Goal: Task Accomplishment & Management: Manage account settings

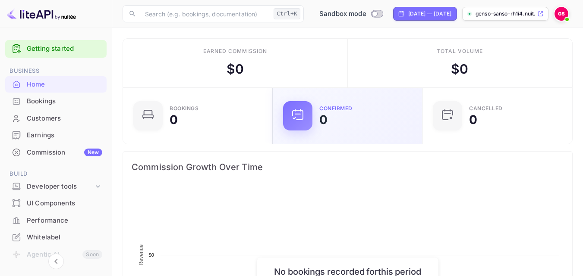
scroll to position [134, 138]
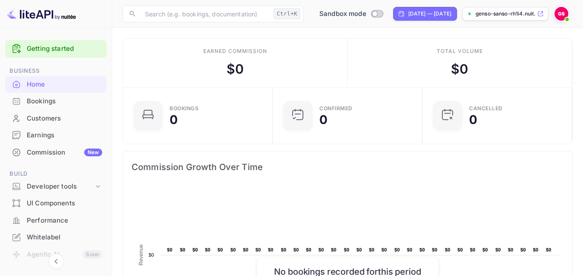
click at [36, 151] on div "Commission New" at bounding box center [64, 153] width 75 height 10
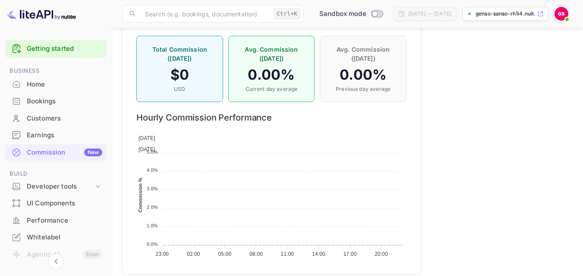
scroll to position [679, 0]
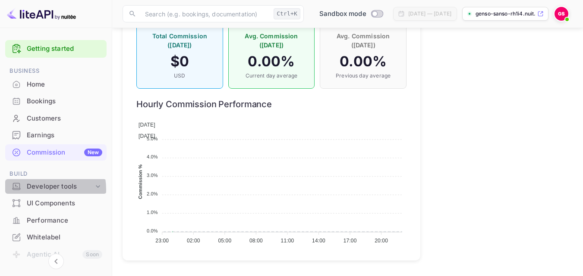
click at [38, 189] on div "Developer tools" at bounding box center [60, 187] width 67 height 10
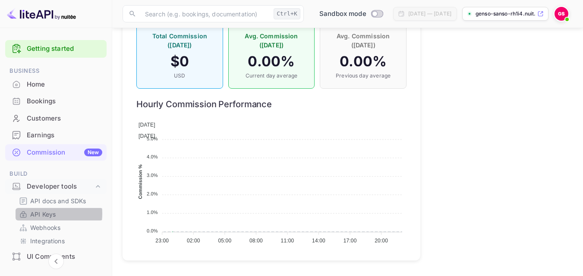
click at [41, 214] on p "API Keys" at bounding box center [42, 214] width 25 height 9
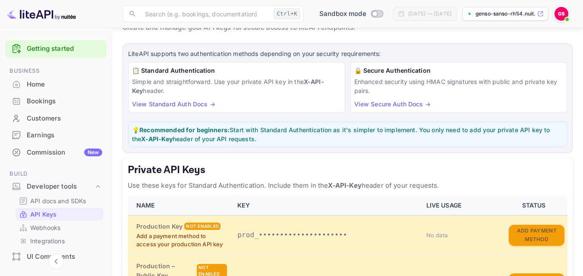
scroll to position [86, 0]
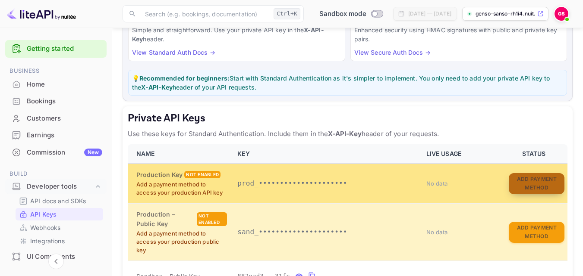
click at [534, 185] on button "Add Payment Method" at bounding box center [537, 183] width 56 height 21
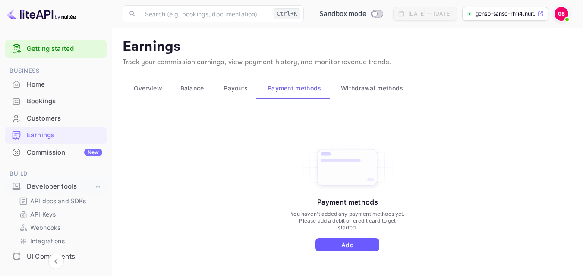
click at [334, 250] on button "Add" at bounding box center [347, 245] width 64 height 13
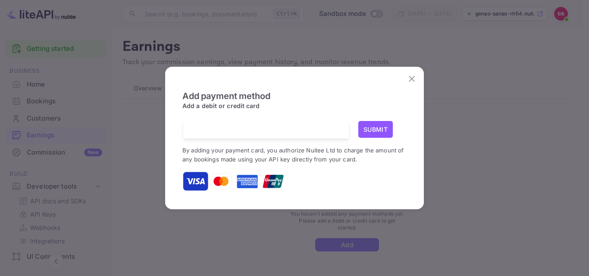
click at [197, 185] on img at bounding box center [195, 182] width 26 height 26
click at [217, 125] on div at bounding box center [269, 130] width 159 height 18
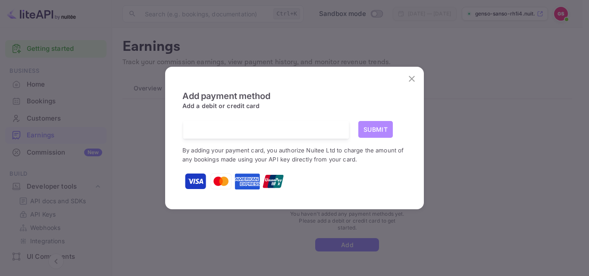
click at [373, 129] on button "Submit" at bounding box center [375, 129] width 35 height 17
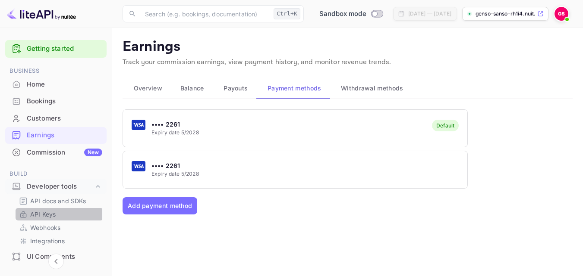
click at [44, 216] on p "API Keys" at bounding box center [42, 214] width 25 height 9
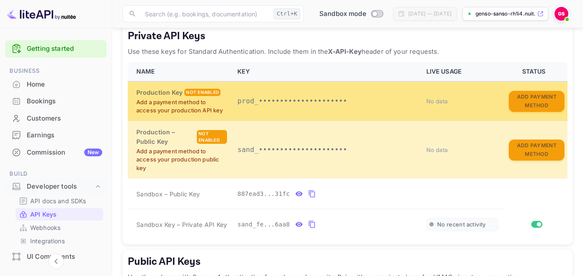
scroll to position [173, 0]
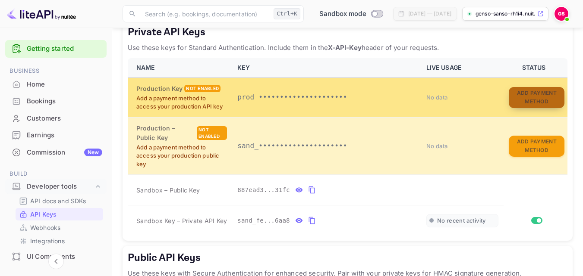
click at [518, 97] on button "Add Payment Method" at bounding box center [537, 97] width 56 height 21
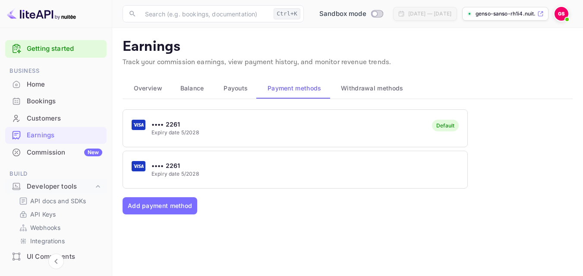
click at [213, 128] on div "•••• 2261 Expiry date 5/2028 Default" at bounding box center [295, 128] width 344 height 34
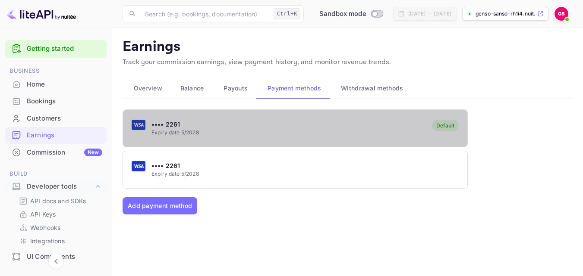
click at [213, 128] on div "•••• 2261 Expiry date 5/2028 Default" at bounding box center [295, 128] width 344 height 34
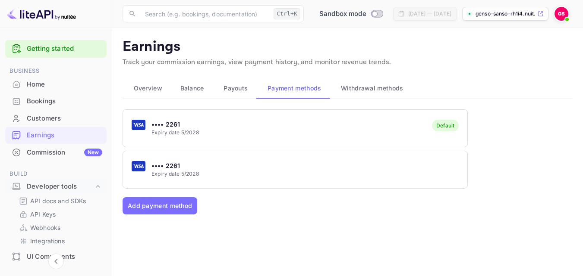
click at [172, 168] on p "•••• 2261" at bounding box center [174, 165] width 47 height 9
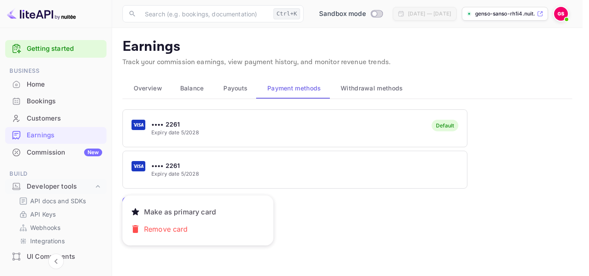
click at [188, 134] on div at bounding box center [294, 138] width 589 height 276
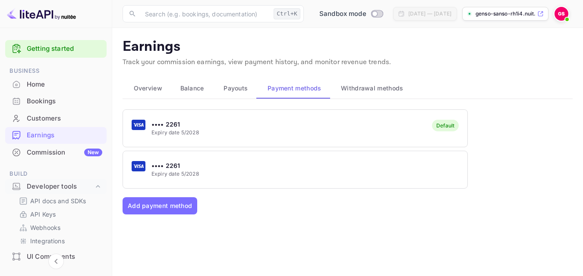
click at [185, 160] on div "•••• 2261 Expiry date 5/2028" at bounding box center [295, 170] width 344 height 34
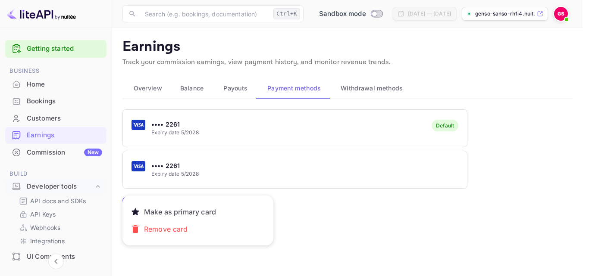
click at [185, 160] on div at bounding box center [294, 138] width 589 height 276
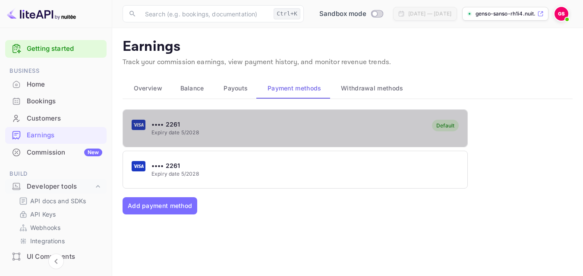
click at [195, 133] on span "5/2028" at bounding box center [190, 132] width 18 height 6
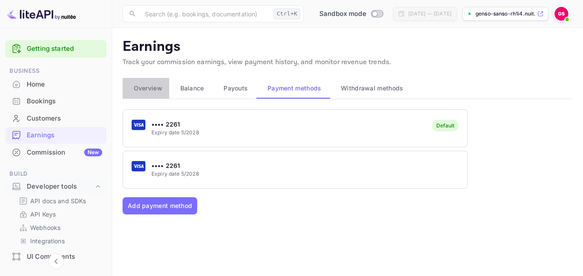
click at [141, 89] on span "Overview" at bounding box center [148, 88] width 28 height 10
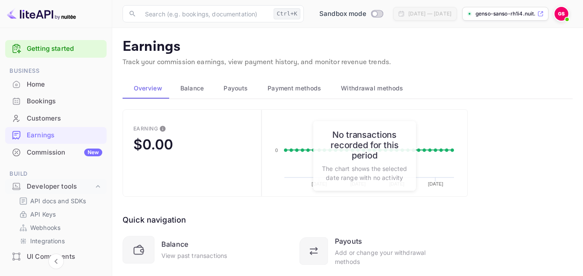
click at [200, 88] on span "Balance" at bounding box center [192, 88] width 24 height 10
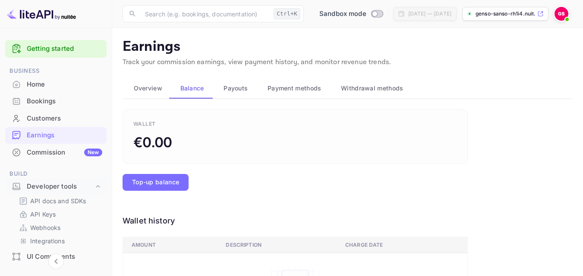
click at [232, 88] on span "Payouts" at bounding box center [235, 88] width 24 height 10
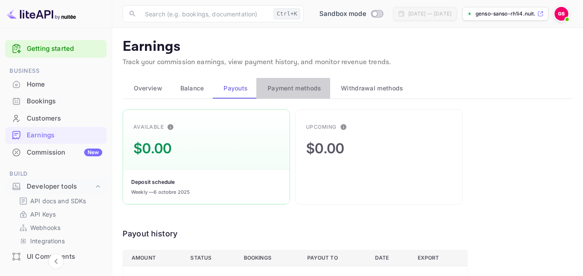
click at [288, 87] on span "Payment methods" at bounding box center [294, 88] width 54 height 10
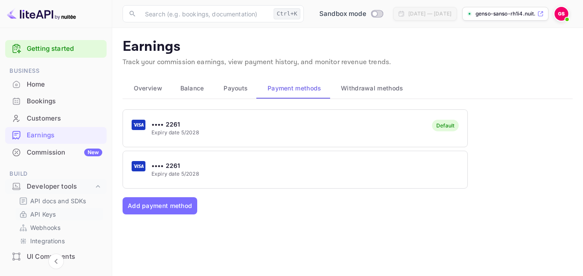
click at [45, 214] on p "API Keys" at bounding box center [42, 214] width 25 height 9
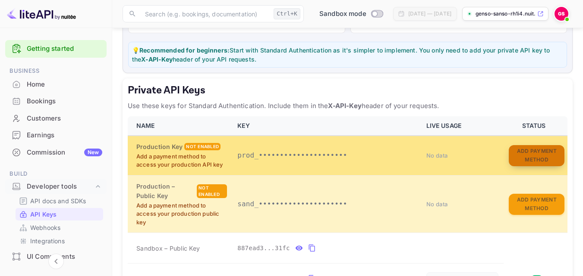
scroll to position [105, 0]
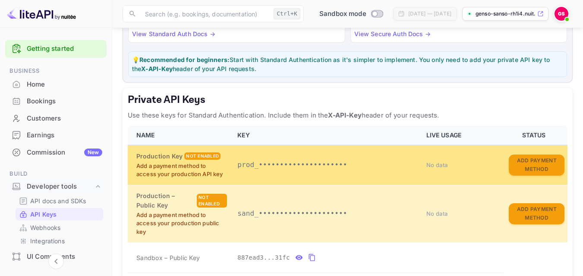
click at [216, 167] on p "Add a payment method to access your production API key" at bounding box center [181, 170] width 91 height 17
click at [256, 165] on p "prod_•••••••••••••••••••••" at bounding box center [326, 165] width 178 height 10
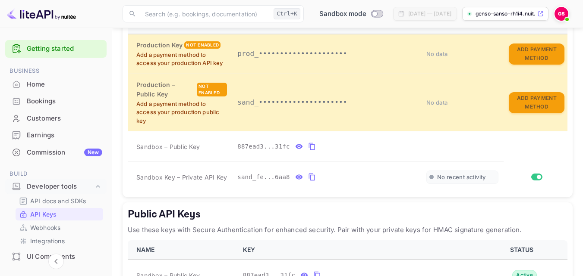
scroll to position [277, 0]
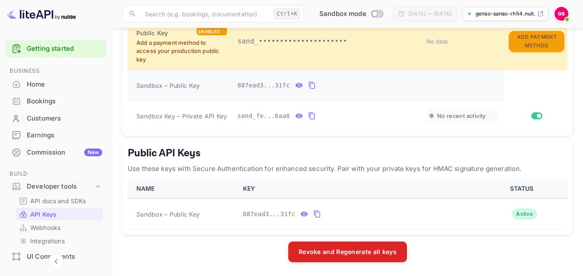
click at [218, 80] on td "Sandbox – Public Key" at bounding box center [180, 85] width 104 height 31
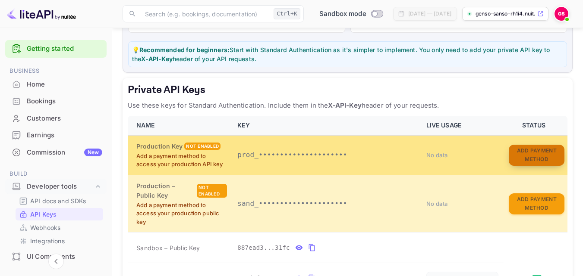
scroll to position [105, 0]
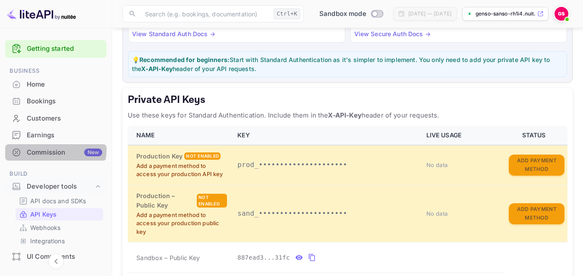
click at [43, 149] on div "Commission New" at bounding box center [64, 153] width 75 height 10
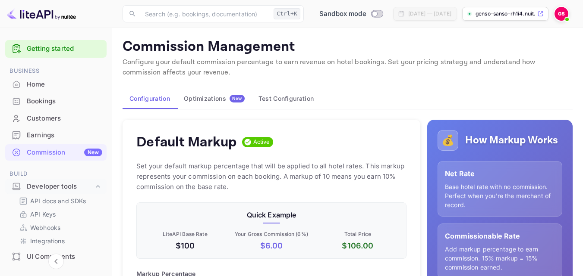
scroll to position [147, 264]
click at [48, 135] on div "Earnings" at bounding box center [64, 136] width 75 height 10
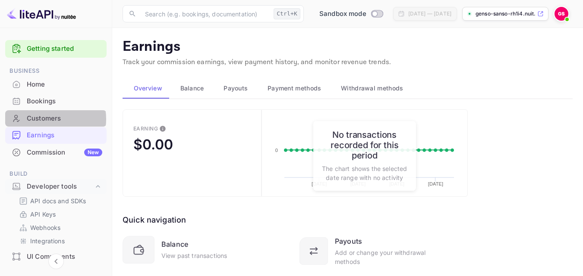
click at [42, 119] on div "Customers" at bounding box center [64, 119] width 75 height 10
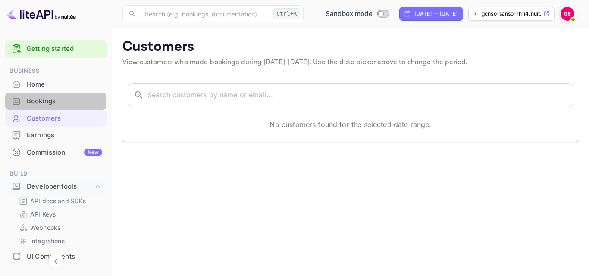
click at [36, 100] on div "Bookings" at bounding box center [64, 102] width 75 height 10
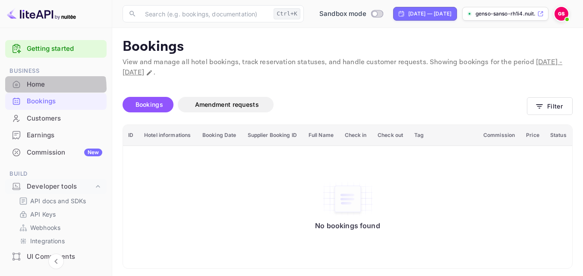
click at [35, 88] on div "Home" at bounding box center [64, 85] width 75 height 10
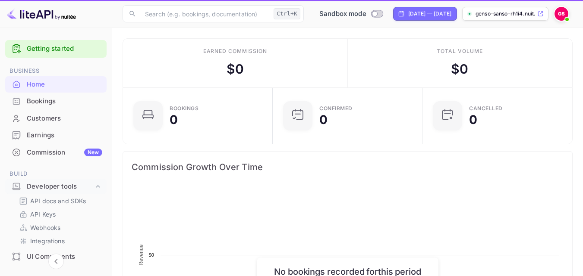
scroll to position [134, 138]
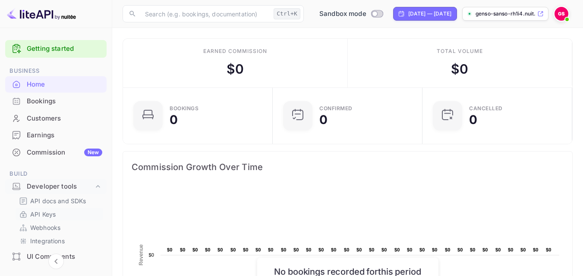
click at [43, 216] on p "API Keys" at bounding box center [42, 214] width 25 height 9
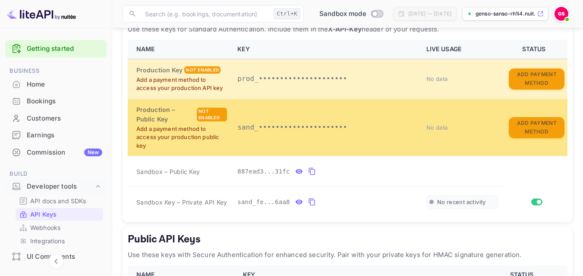
scroll to position [148, 0]
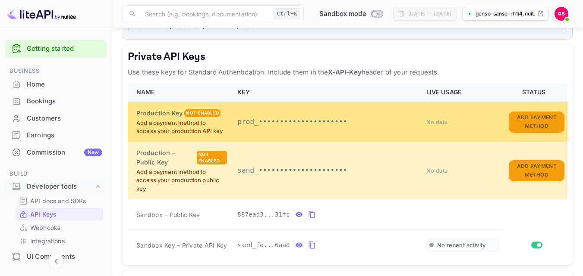
click at [154, 129] on p "Add a payment method to access your production API key" at bounding box center [181, 127] width 91 height 17
click at [189, 130] on p "Add a payment method to access your production API key" at bounding box center [181, 127] width 91 height 17
click at [535, 119] on button "Add Payment Method" at bounding box center [537, 122] width 56 height 21
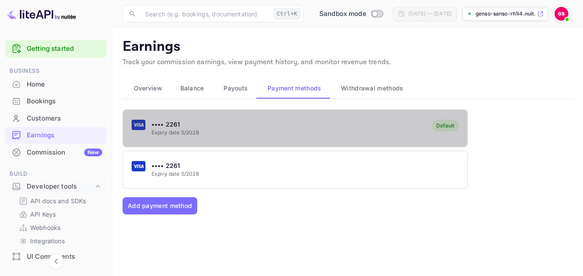
click at [446, 127] on div "Default" at bounding box center [445, 126] width 18 height 6
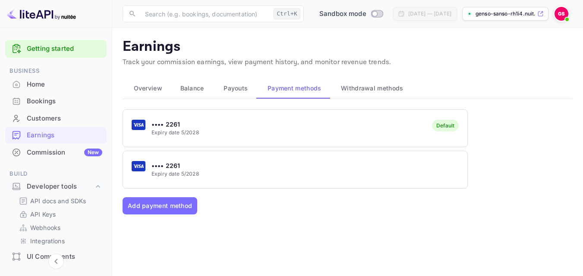
click at [446, 127] on div "Default" at bounding box center [445, 126] width 18 height 6
click at [56, 201] on p "API docs and SDKs" at bounding box center [58, 201] width 56 height 9
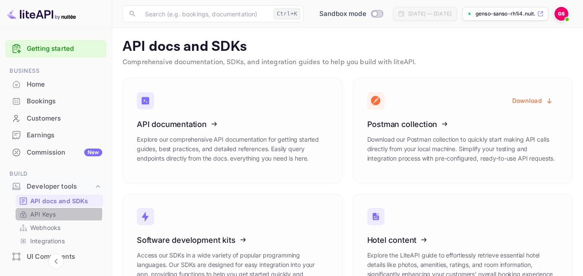
click at [44, 213] on p "API Keys" at bounding box center [42, 214] width 25 height 9
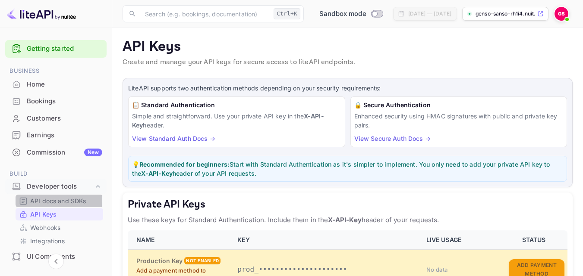
click at [46, 200] on p "API docs and SDKs" at bounding box center [58, 201] width 56 height 9
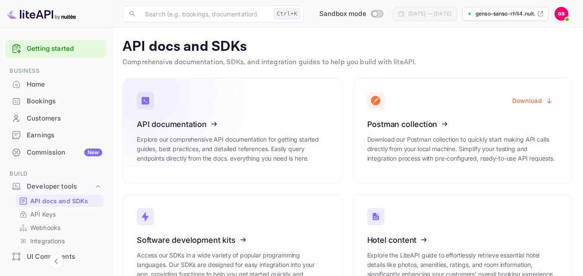
click at [204, 136] on icon at bounding box center [190, 123] width 134 height 89
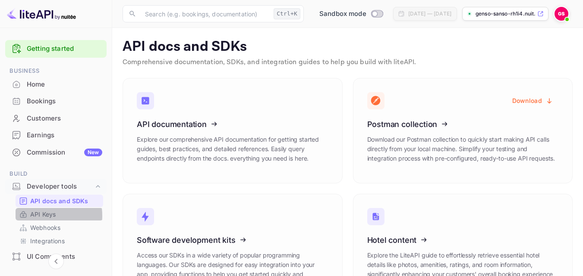
click at [39, 216] on p "API Keys" at bounding box center [42, 214] width 25 height 9
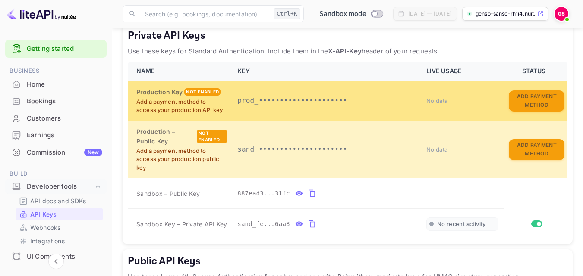
scroll to position [173, 0]
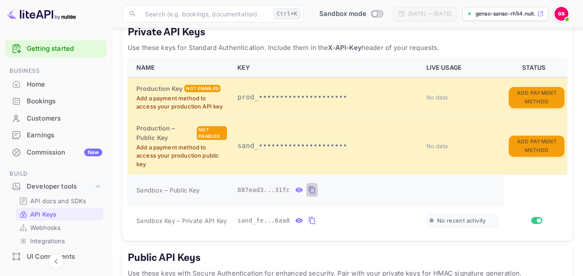
click at [308, 190] on icon "private api keys table" at bounding box center [312, 190] width 8 height 10
click at [308, 220] on icon "private api keys table" at bounding box center [312, 221] width 8 height 10
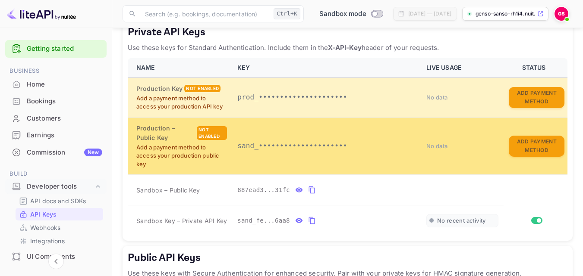
click at [248, 148] on p "sand_•••••••••••••••••••••" at bounding box center [326, 146] width 178 height 10
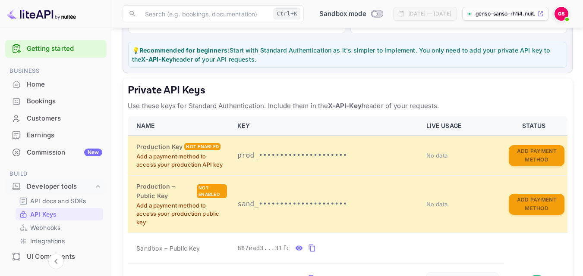
scroll to position [129, 0]
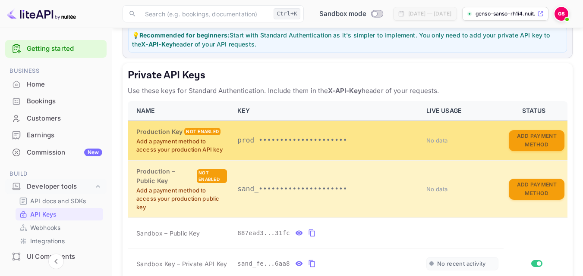
click at [154, 140] on p "Add a payment method to access your production API key" at bounding box center [181, 146] width 91 height 17
click at [144, 138] on p "Add a payment method to access your production API key" at bounding box center [181, 146] width 91 height 17
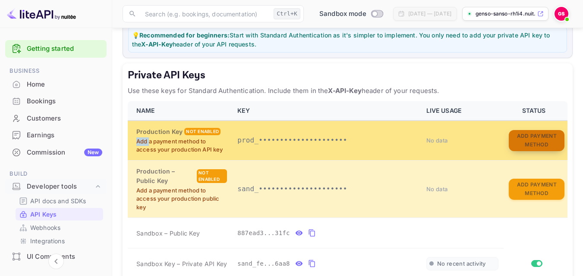
click at [536, 147] on button "Add Payment Method" at bounding box center [537, 140] width 56 height 21
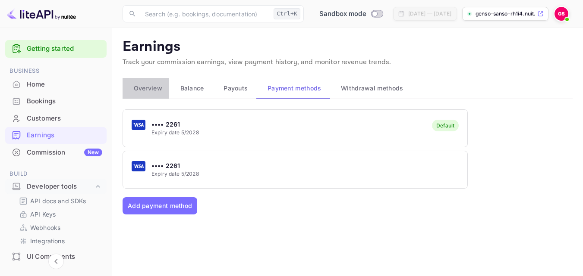
click at [145, 87] on span "Overview" at bounding box center [148, 88] width 28 height 10
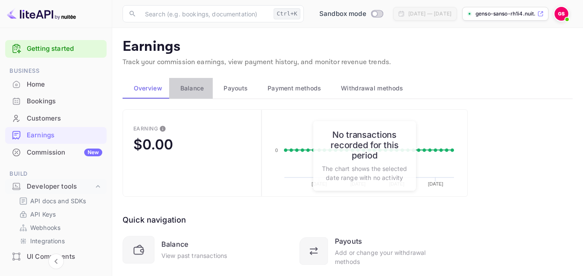
click at [191, 88] on span "Balance" at bounding box center [192, 88] width 24 height 10
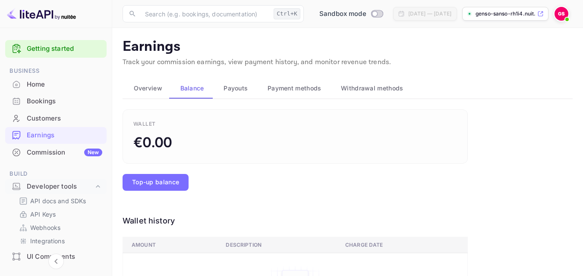
click at [234, 92] on span "Payouts" at bounding box center [235, 88] width 24 height 10
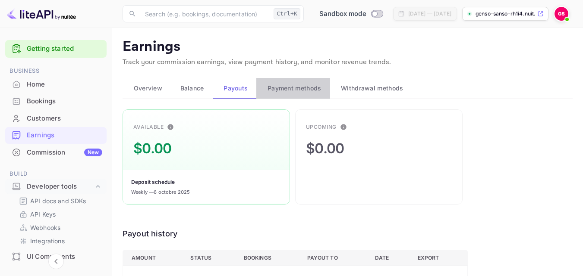
click at [298, 88] on span "Payment methods" at bounding box center [294, 88] width 54 height 10
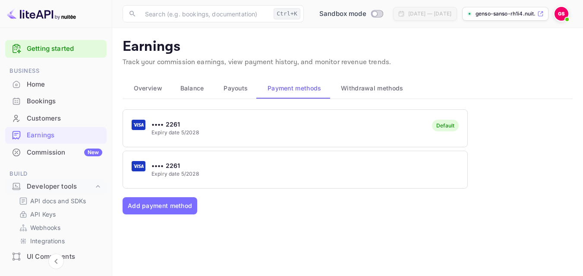
click at [375, 90] on span "Withdrawal methods" at bounding box center [372, 88] width 62 height 10
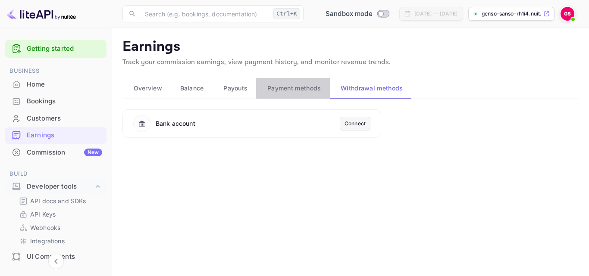
click at [291, 85] on span "Payment methods" at bounding box center [294, 88] width 54 height 10
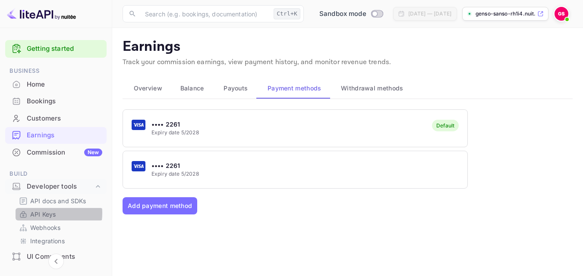
click at [44, 214] on p "API Keys" at bounding box center [42, 214] width 25 height 9
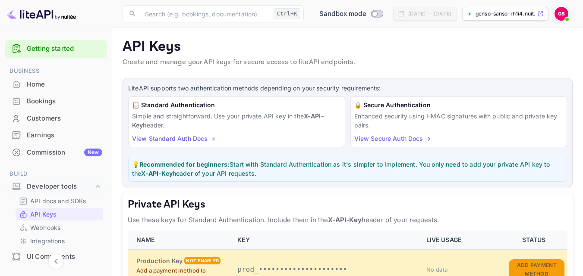
click at [177, 139] on link "View Standard Auth Docs →" at bounding box center [173, 138] width 83 height 7
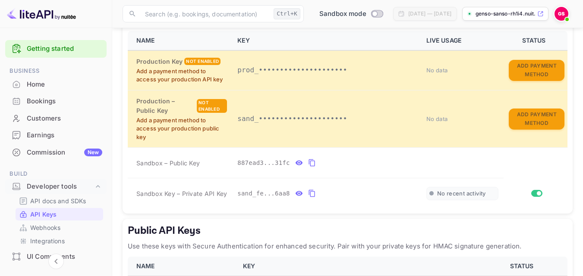
scroll to position [216, 0]
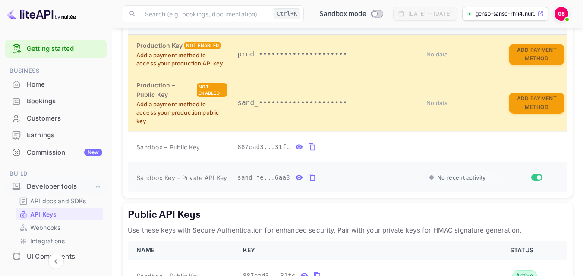
click at [308, 177] on icon "private api keys table" at bounding box center [312, 178] width 8 height 10
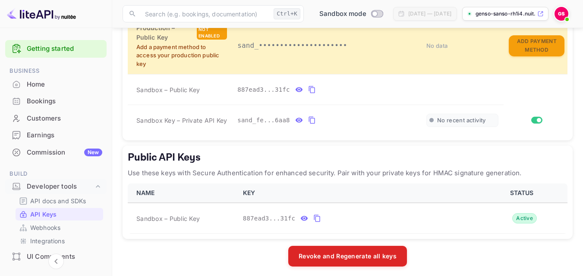
scroll to position [277, 0]
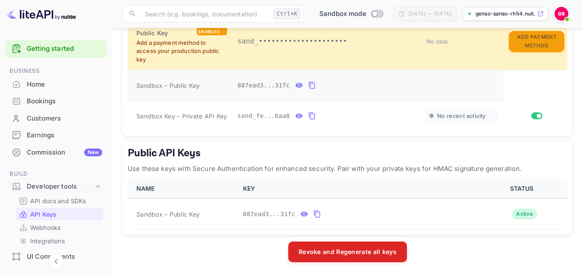
click at [308, 85] on icon "private api keys table" at bounding box center [312, 85] width 8 height 10
click at [308, 114] on icon "private api keys table" at bounding box center [311, 116] width 6 height 7
click at [47, 216] on p "API Keys" at bounding box center [43, 214] width 26 height 9
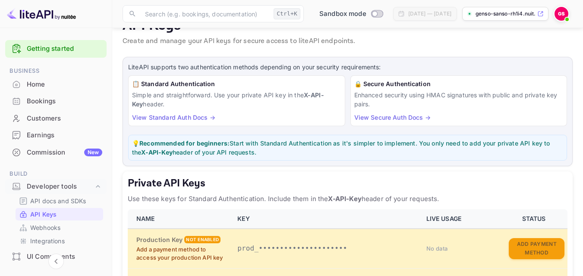
scroll to position [0, 0]
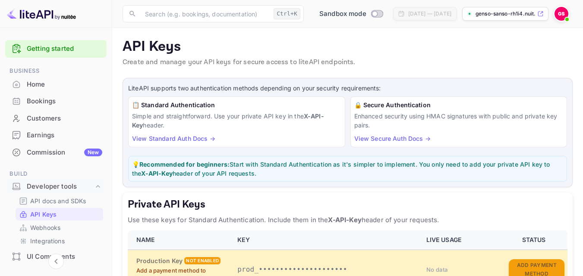
click at [174, 139] on link "View Standard Auth Docs →" at bounding box center [173, 138] width 83 height 7
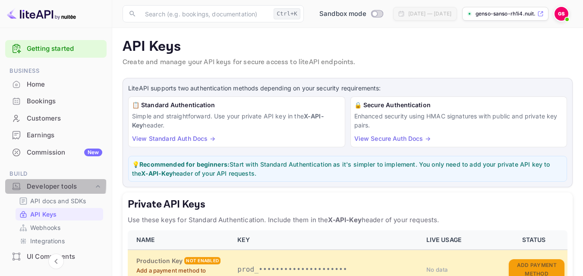
click at [33, 183] on div "Developer tools" at bounding box center [60, 187] width 67 height 10
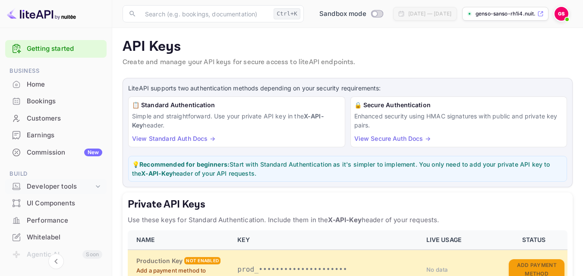
click at [44, 186] on div "Developer tools" at bounding box center [60, 187] width 67 height 10
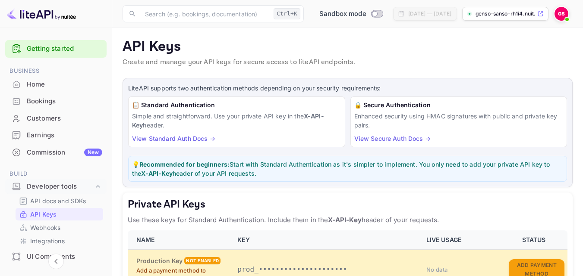
click at [35, 214] on p "API Keys" at bounding box center [43, 214] width 26 height 9
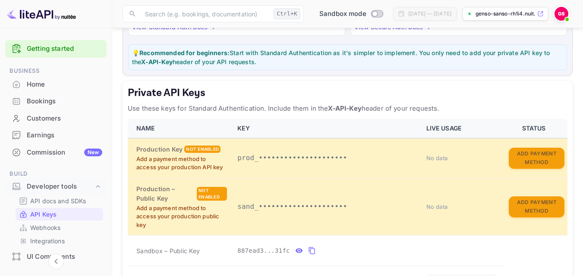
scroll to position [129, 0]
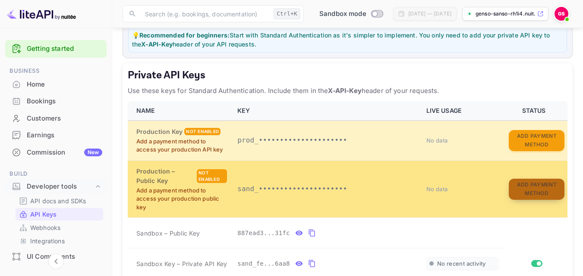
click at [529, 192] on button "Add Payment Method" at bounding box center [537, 189] width 56 height 21
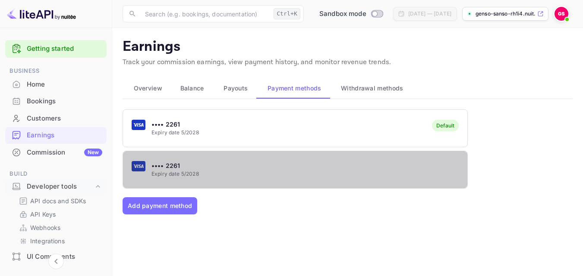
click at [167, 160] on div "•••• 2261 Expiry date 5/2028" at bounding box center [295, 170] width 344 height 34
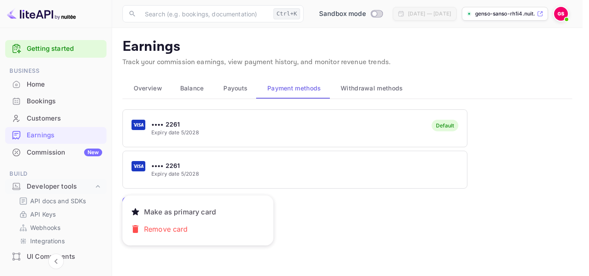
click at [201, 125] on div at bounding box center [294, 138] width 589 height 276
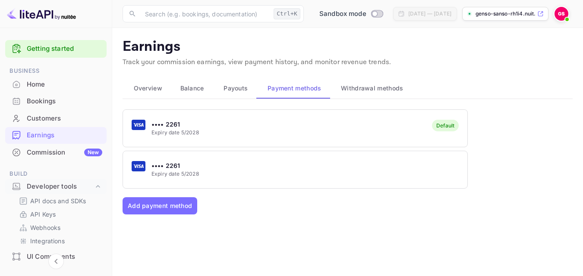
click at [201, 131] on div "•••• 2261 Expiry date 5/2028 Default" at bounding box center [295, 128] width 344 height 34
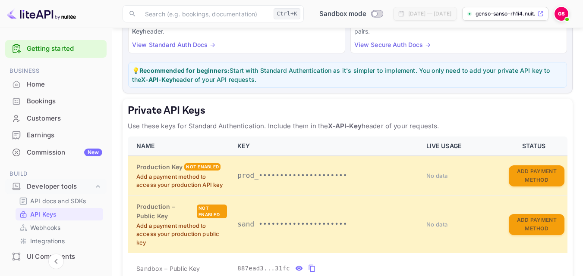
scroll to position [129, 0]
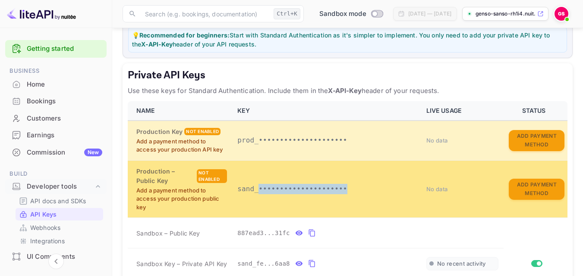
drag, startPoint x: 339, startPoint y: 191, endPoint x: 256, endPoint y: 191, distance: 82.4
click at [256, 191] on p "sand_•••••••••••••••••••••" at bounding box center [326, 189] width 178 height 10
drag, startPoint x: 237, startPoint y: 189, endPoint x: 339, endPoint y: 193, distance: 102.7
click at [339, 193] on p "sand_•••••••••••••••••••••" at bounding box center [326, 189] width 178 height 10
copy p "sand_•••••••••••••••••••••"
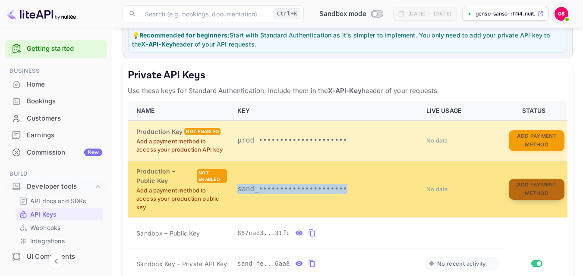
click at [531, 190] on button "Add Payment Method" at bounding box center [537, 189] width 56 height 21
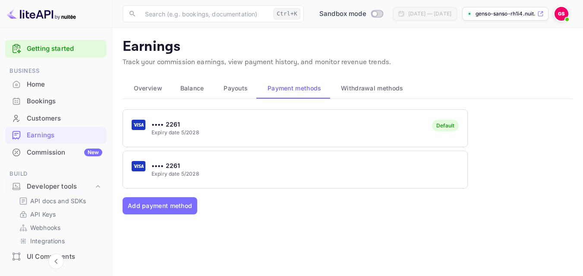
click at [443, 127] on div "Default" at bounding box center [445, 126] width 18 height 6
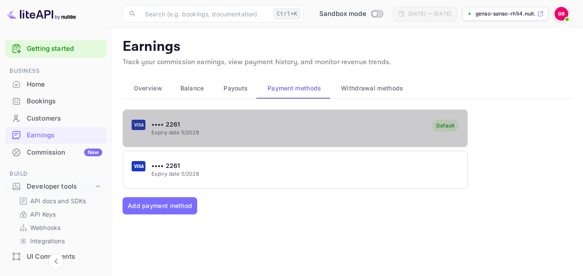
click at [443, 127] on div "Default" at bounding box center [445, 126] width 18 height 6
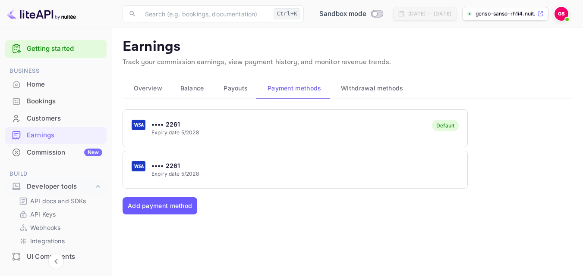
click at [174, 207] on button "Add payment method" at bounding box center [160, 206] width 75 height 17
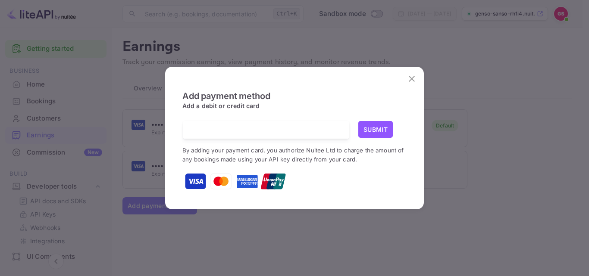
click at [201, 180] on img at bounding box center [196, 182] width 22 height 22
click at [411, 82] on icon "close" at bounding box center [412, 79] width 10 height 10
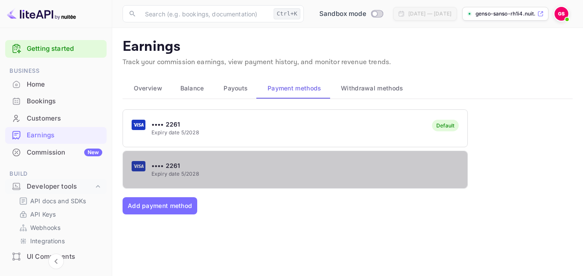
click at [192, 170] on p "•••• 2261" at bounding box center [174, 165] width 47 height 9
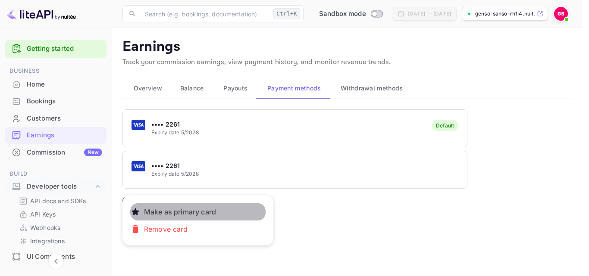
click at [176, 212] on p "Make as primary card" at bounding box center [180, 212] width 79 height 17
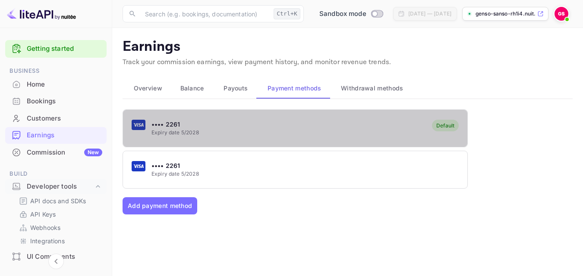
click at [157, 137] on div "•••• 2261 Expiry date 5/2028 Default" at bounding box center [295, 128] width 344 height 34
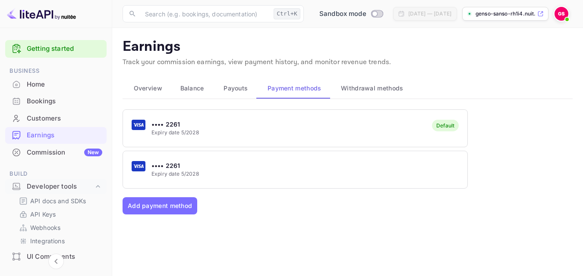
click at [157, 137] on div "•••• 2261 Expiry date 5/2028 Default" at bounding box center [295, 128] width 344 height 34
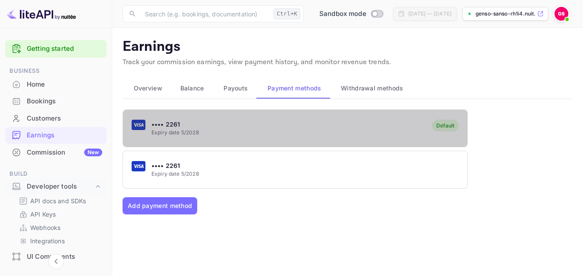
drag, startPoint x: 219, startPoint y: 124, endPoint x: 203, endPoint y: 131, distance: 16.8
click at [203, 131] on div "•••• 2261 Expiry date 5/2028 Default" at bounding box center [295, 128] width 344 height 34
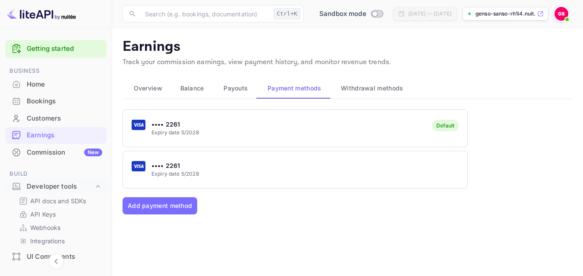
click at [236, 89] on span "Payouts" at bounding box center [235, 88] width 24 height 10
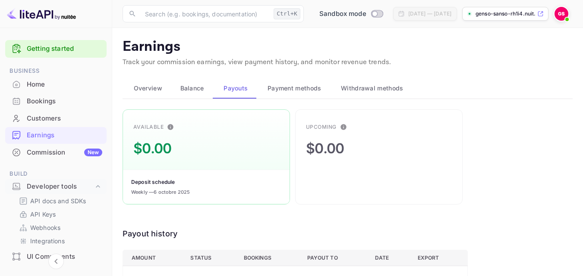
click at [203, 88] on span "Balance" at bounding box center [192, 88] width 24 height 10
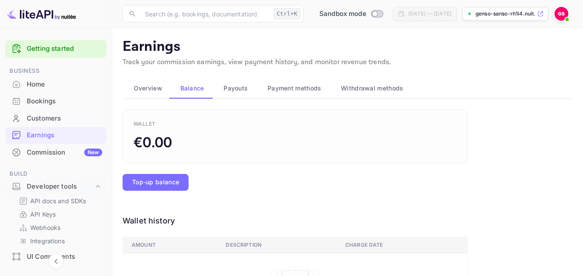
click at [159, 92] on span "Overview" at bounding box center [148, 88] width 28 height 10
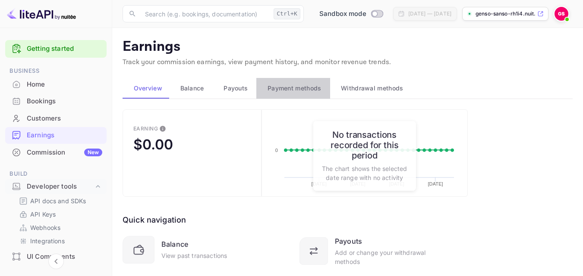
click at [301, 90] on span "Payment methods" at bounding box center [294, 88] width 54 height 10
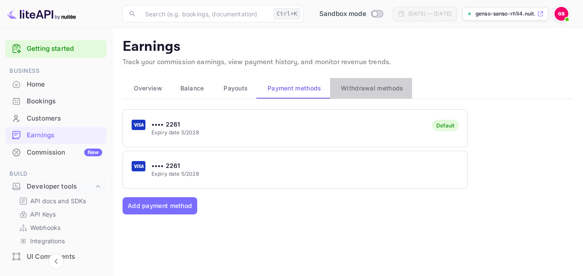
click at [367, 88] on span "Withdrawal methods" at bounding box center [372, 88] width 62 height 10
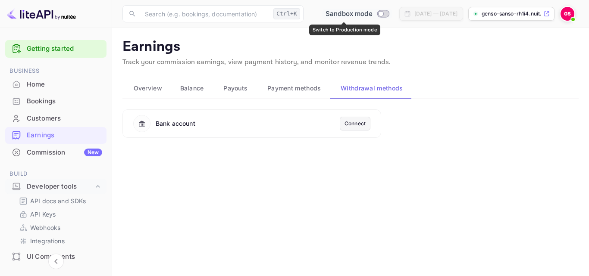
click at [372, 13] on input "Switch to Production mode" at bounding box center [380, 14] width 17 height 6
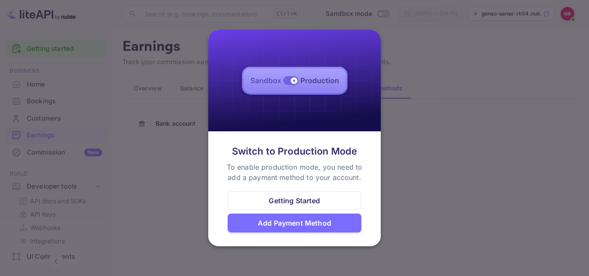
click at [286, 229] on div "Add Payment Method" at bounding box center [294, 223] width 73 height 10
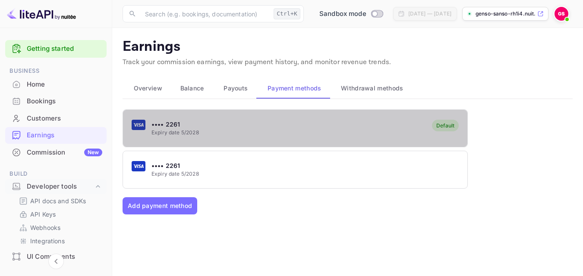
click at [238, 126] on div "•••• 2261 Expiry date 5/2028 Default" at bounding box center [295, 128] width 344 height 34
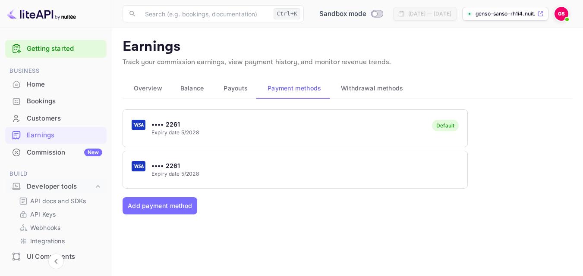
click at [185, 164] on p "•••• 2261" at bounding box center [174, 165] width 47 height 9
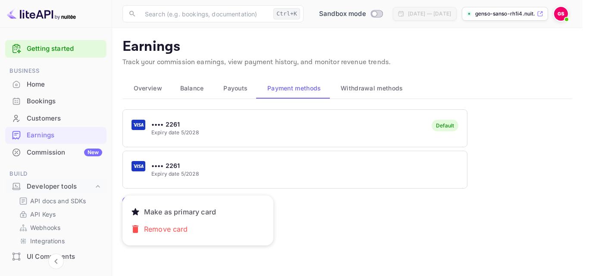
click at [185, 164] on div at bounding box center [294, 138] width 589 height 276
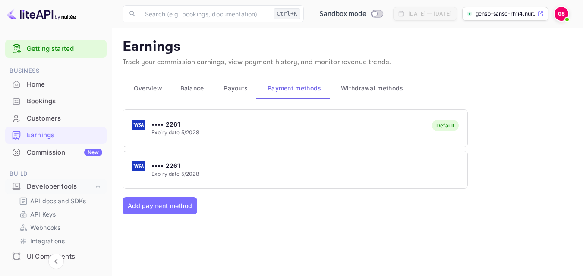
click at [185, 164] on p "•••• 2261" at bounding box center [174, 165] width 47 height 9
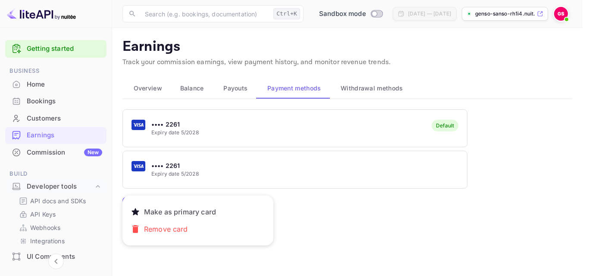
click at [185, 164] on div at bounding box center [294, 138] width 589 height 276
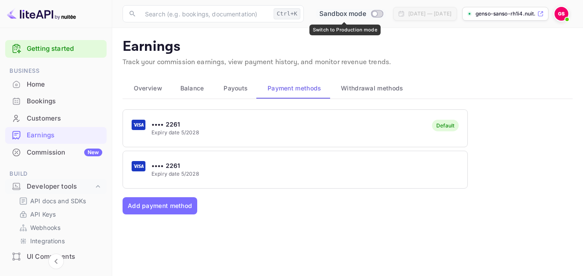
click at [368, 16] on input "Switch to Production mode" at bounding box center [374, 14] width 17 height 6
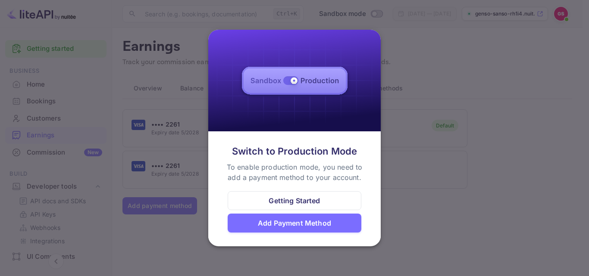
click at [302, 202] on div "Getting Started" at bounding box center [294, 201] width 51 height 10
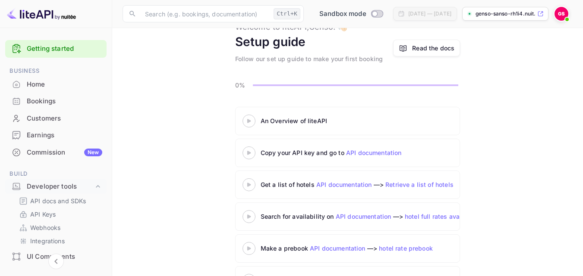
scroll to position [67, 0]
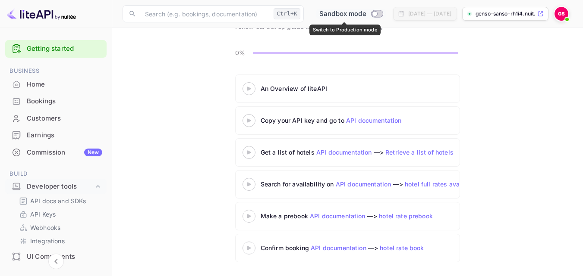
click at [372, 16] on input "Switch to Production mode" at bounding box center [374, 14] width 17 height 6
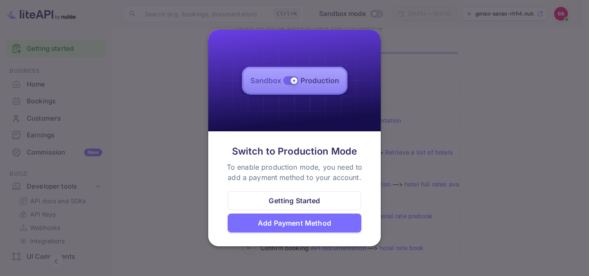
click at [527, 137] on div at bounding box center [294, 138] width 589 height 276
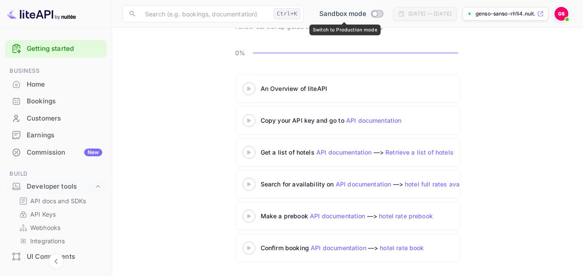
click at [369, 15] on input "Switch to Production mode" at bounding box center [374, 14] width 17 height 6
checkbox input "false"
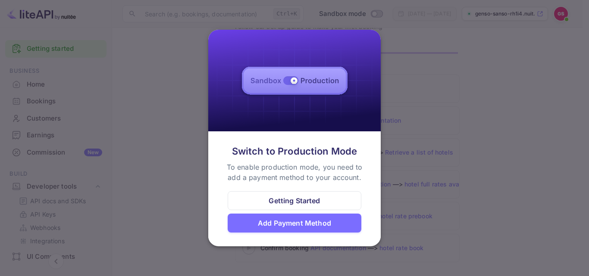
click at [513, 78] on div at bounding box center [294, 138] width 589 height 276
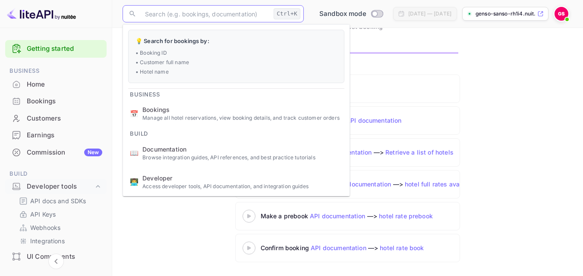
click at [230, 17] on input "text" at bounding box center [205, 13] width 130 height 17
click at [566, 84] on div "An Overview of liteAPI Copy your API key and go to API documentation Get a list…" at bounding box center [348, 171] width 450 height 192
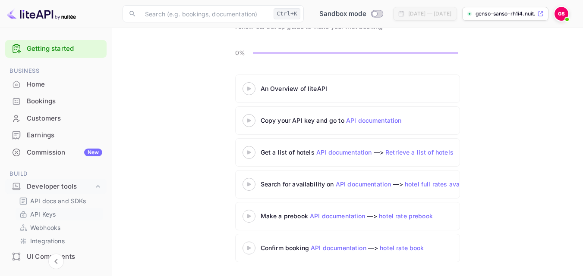
click at [37, 214] on p "API Keys" at bounding box center [42, 214] width 25 height 9
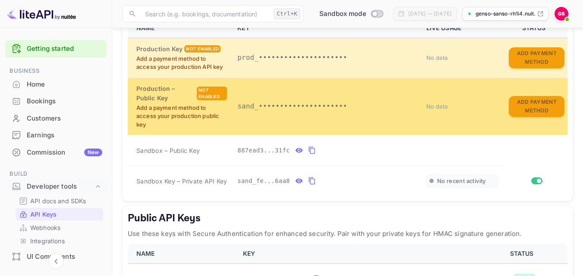
scroll to position [216, 0]
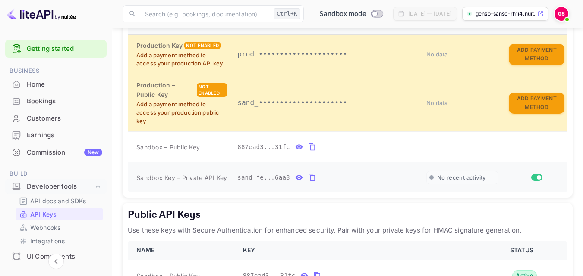
click at [538, 178] on input "Switch" at bounding box center [539, 177] width 16 height 5
click at [538, 178] on input "Switch" at bounding box center [535, 177] width 16 height 5
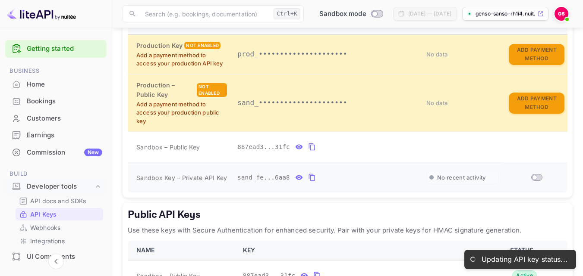
checkbox input "true"
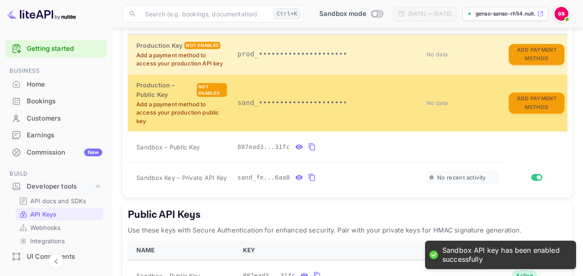
click at [430, 104] on span "No data" at bounding box center [437, 103] width 22 height 7
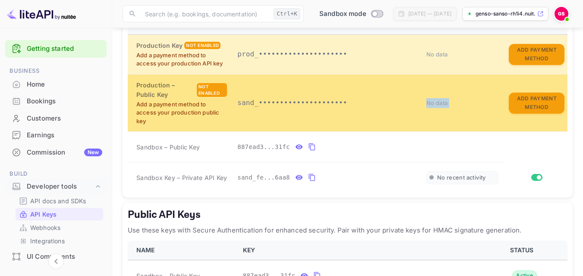
click at [430, 104] on span "No data" at bounding box center [437, 103] width 22 height 7
click at [531, 107] on button "Add Payment Method" at bounding box center [537, 103] width 56 height 21
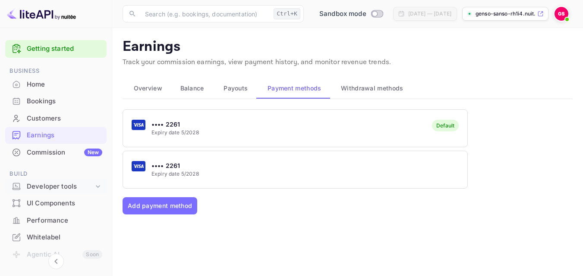
click at [50, 185] on div "Developer tools" at bounding box center [60, 187] width 67 height 10
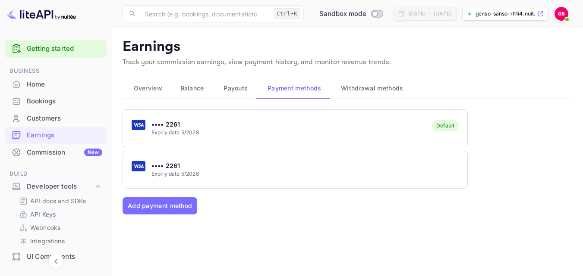
click at [42, 214] on p "API Keys" at bounding box center [42, 214] width 25 height 9
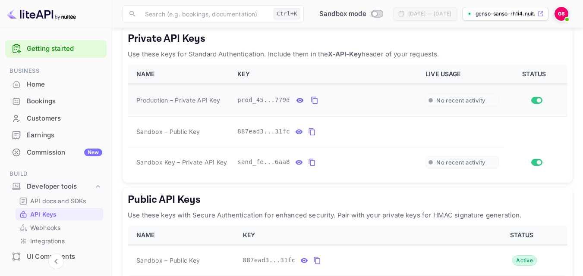
scroll to position [173, 0]
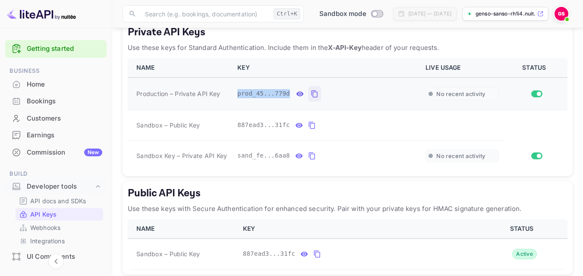
drag, startPoint x: 237, startPoint y: 93, endPoint x: 309, endPoint y: 94, distance: 71.6
click at [309, 94] on div "prod_45...779d" at bounding box center [326, 94] width 178 height 16
click at [311, 94] on icon "private api keys table" at bounding box center [315, 94] width 8 height 10
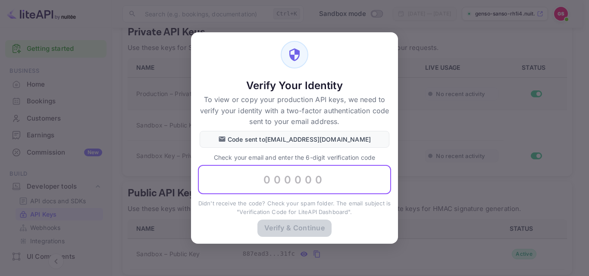
click at [305, 184] on input "text" at bounding box center [294, 180] width 193 height 29
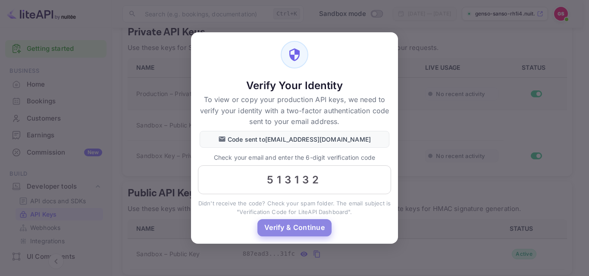
click at [301, 228] on button "Verify & Continue" at bounding box center [295, 228] width 74 height 17
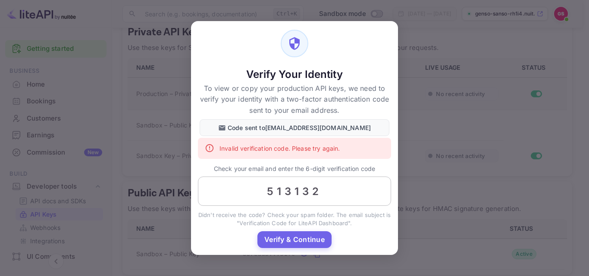
click at [285, 191] on input "513132" at bounding box center [294, 191] width 193 height 29
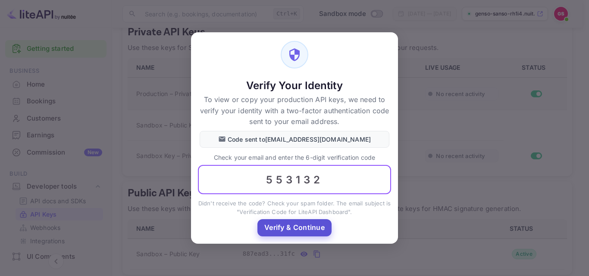
type input "553132"
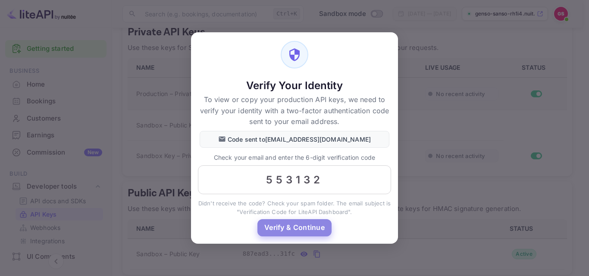
click at [290, 229] on button "Verify & Continue" at bounding box center [295, 228] width 74 height 17
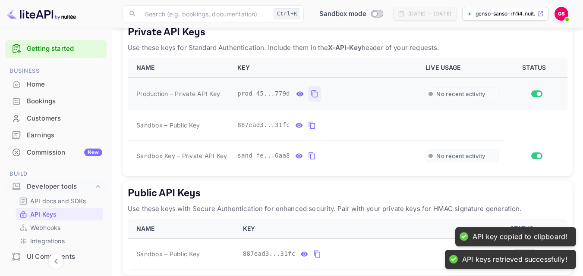
click at [311, 94] on icon "private api keys table" at bounding box center [315, 94] width 8 height 10
